Goal: Communication & Community: Answer question/provide support

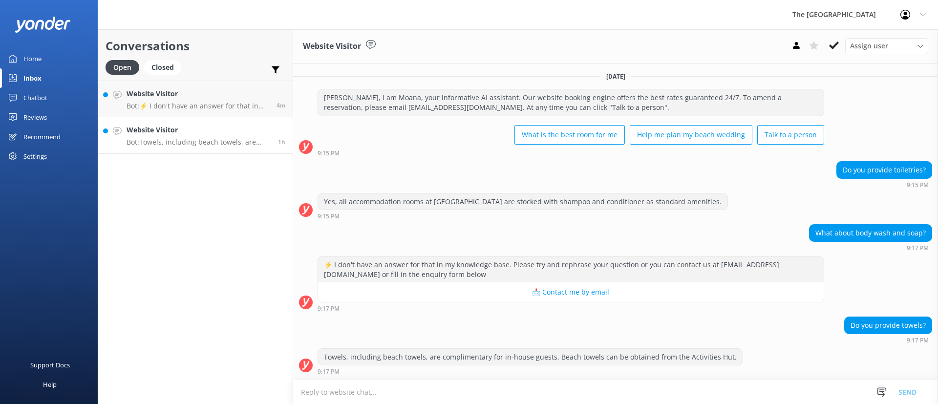
click at [204, 130] on h4 "Website Visitor" at bounding box center [199, 130] width 144 height 11
click at [178, 88] on h4 "Website Visitor" at bounding box center [198, 93] width 143 height 11
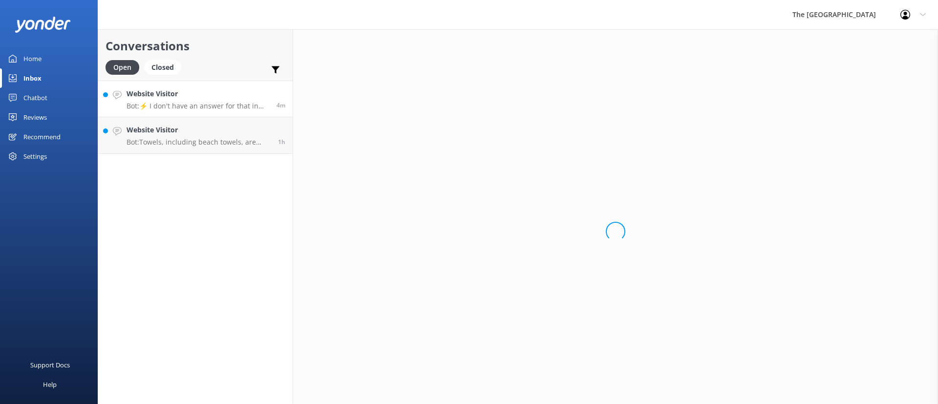
click at [196, 101] on div "Website Visitor Bot: ⚡ I don't have an answer for that in my knowledge base. Pl…" at bounding box center [198, 98] width 143 height 21
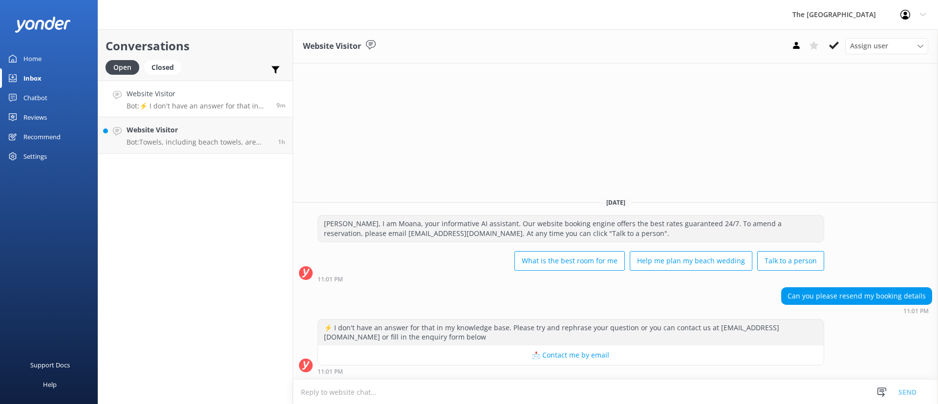
click at [626, 197] on div "[DATE]" at bounding box center [615, 202] width 645 height 11
click at [185, 94] on h4 "Website Visitor" at bounding box center [196, 93] width 139 height 11
click at [832, 46] on use at bounding box center [834, 46] width 10 height 8
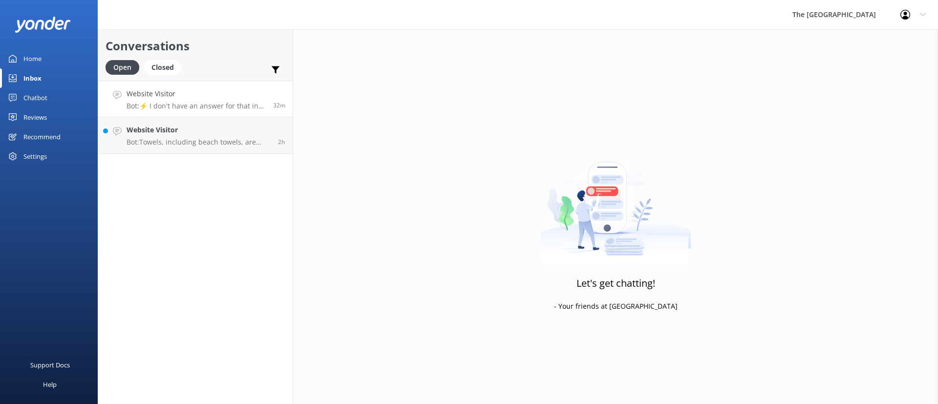
click at [197, 105] on p "Bot: ⚡ I don't have an answer for that in my knowledge base. Please try and rep…" at bounding box center [196, 106] width 139 height 9
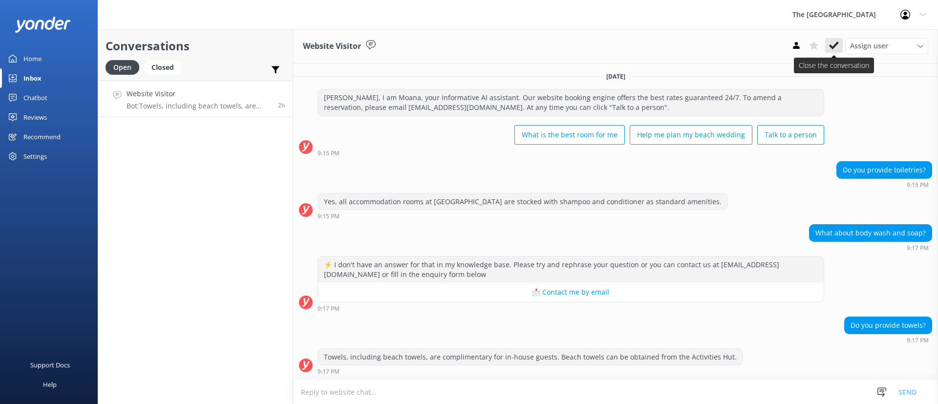
click at [830, 50] on icon at bounding box center [834, 46] width 10 height 10
